Goal: Task Accomplishment & Management: Manage account settings

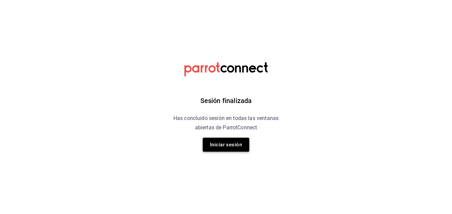
click at [231, 144] on button "Iniciar sesión" at bounding box center [226, 145] width 47 height 14
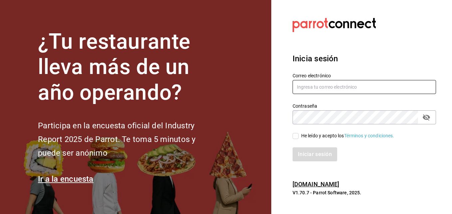
type input "roberto.barron@costeno.com"
click at [296, 135] on input "He leído y acepto los Términos y condiciones." at bounding box center [296, 136] width 6 height 6
checkbox input "true"
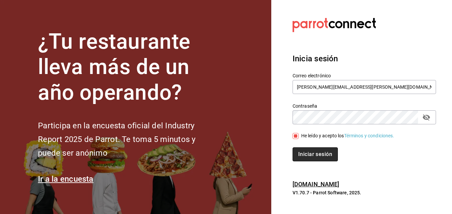
click at [305, 150] on button "Iniciar sesión" at bounding box center [315, 154] width 45 height 14
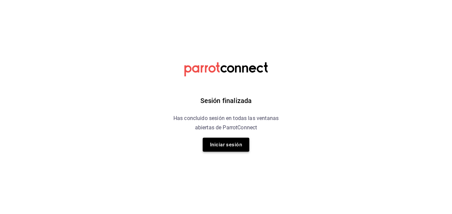
click at [229, 145] on button "Iniciar sesión" at bounding box center [226, 145] width 47 height 14
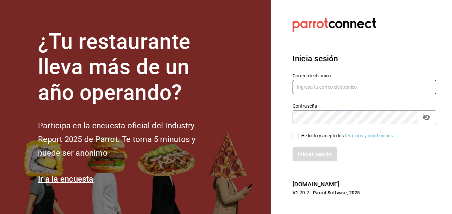
type input "roberto.barron@costeno.com"
click at [296, 137] on input "He leído y acepto los Términos y condiciones." at bounding box center [296, 136] width 6 height 6
checkbox input "true"
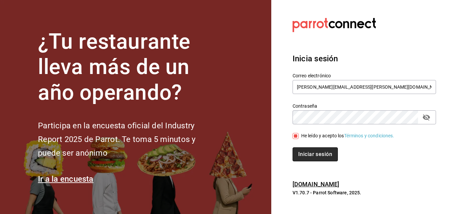
click at [314, 156] on button "Iniciar sesión" at bounding box center [315, 154] width 45 height 14
